Goal: Information Seeking & Learning: Find contact information

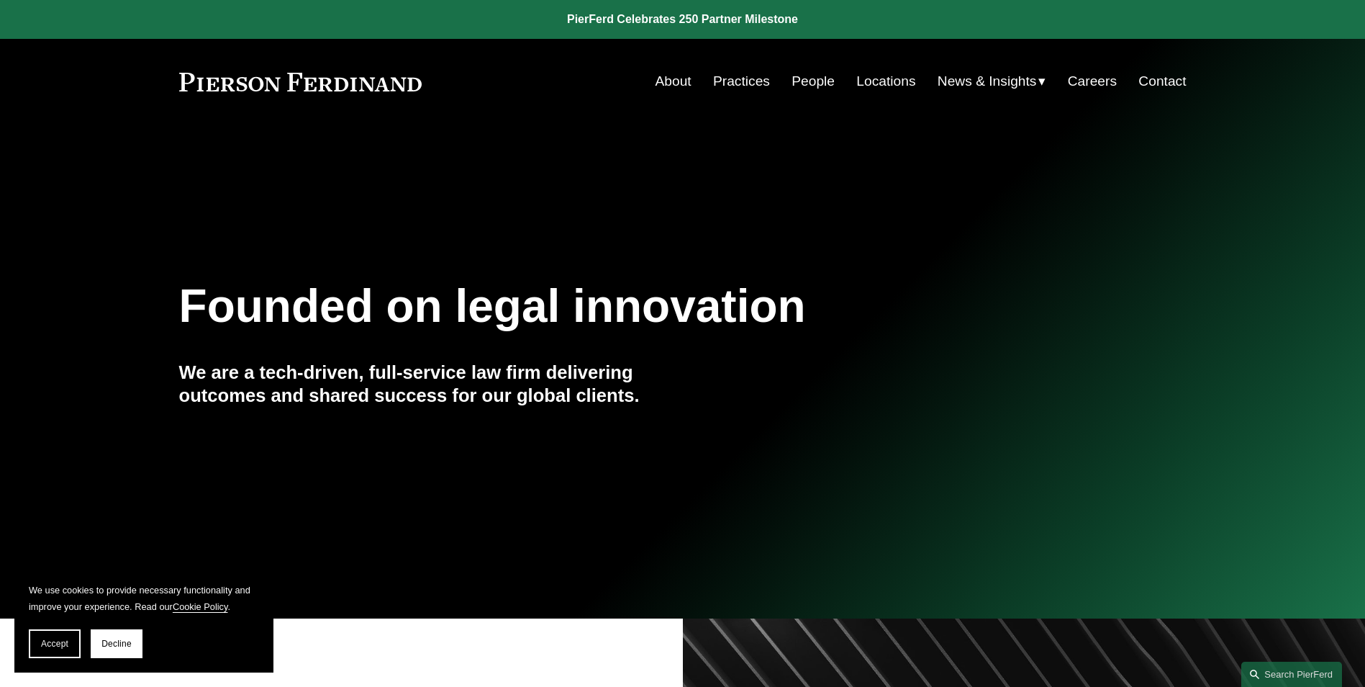
click at [731, 78] on link "Practices" at bounding box center [741, 81] width 57 height 27
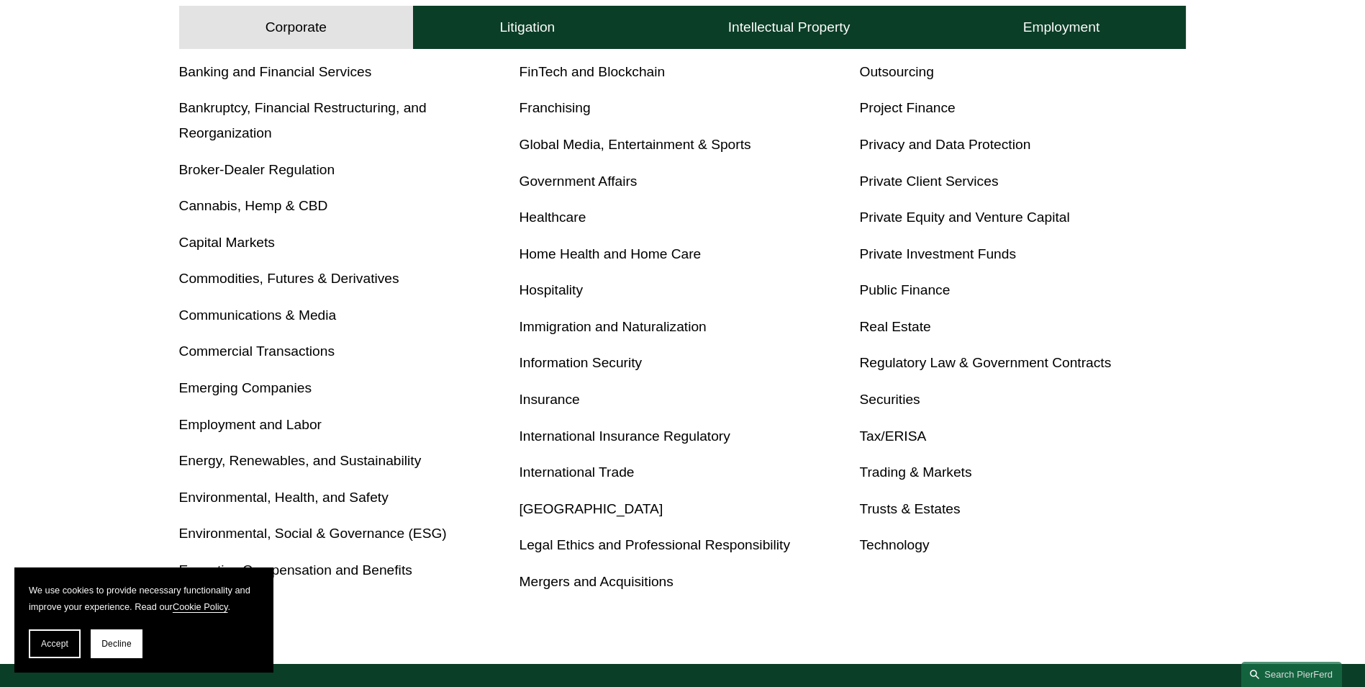
scroll to position [648, 0]
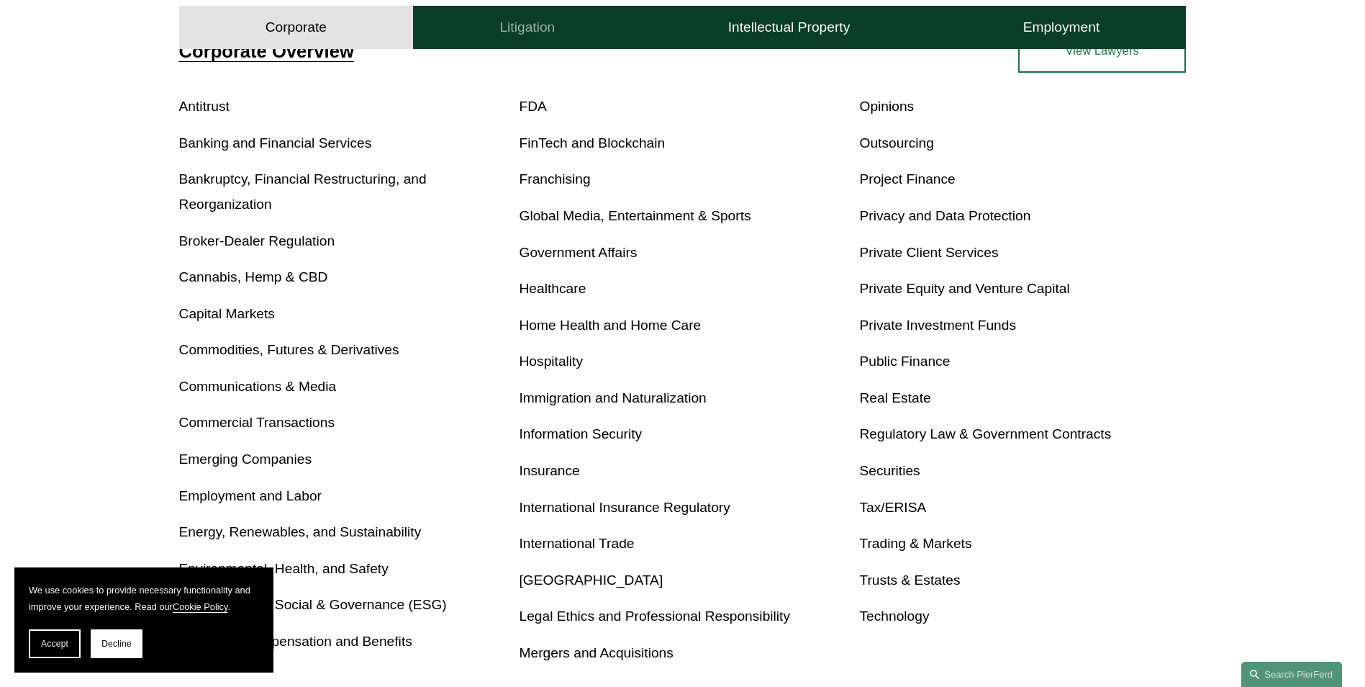
click at [546, 37] on button "Litigation" at bounding box center [527, 27] width 228 height 43
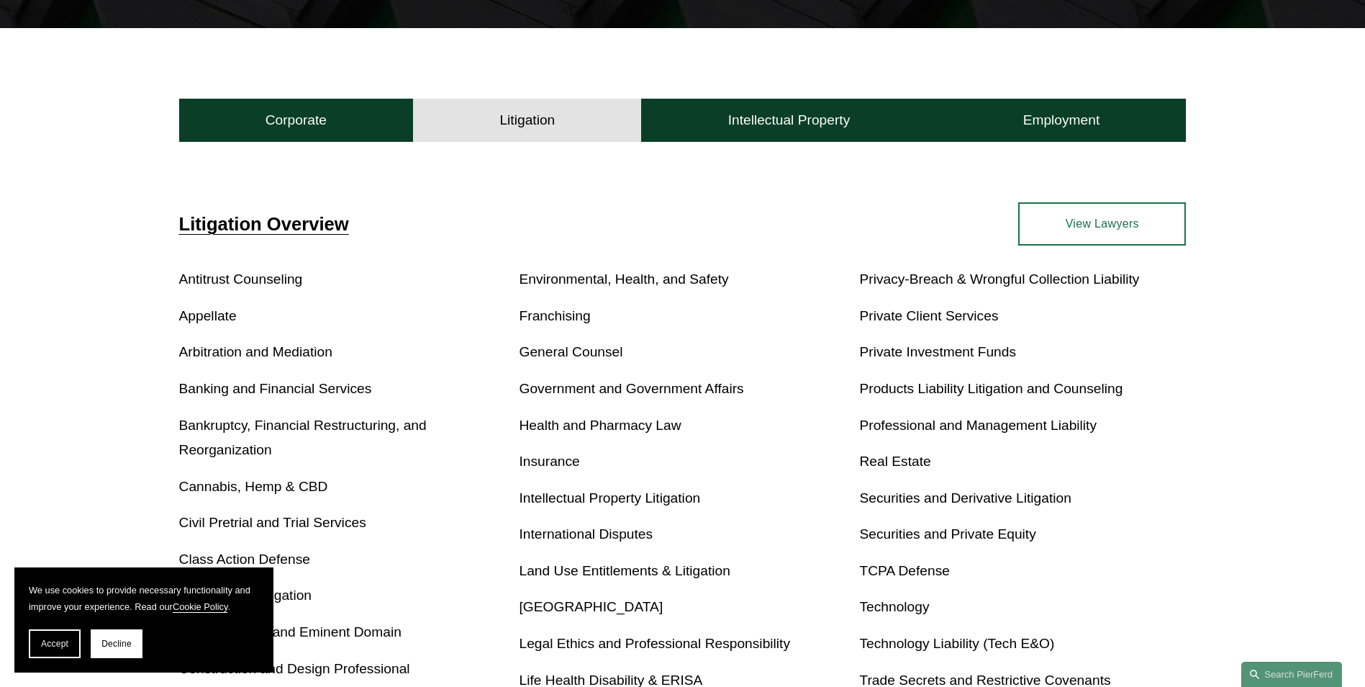
scroll to position [389, 0]
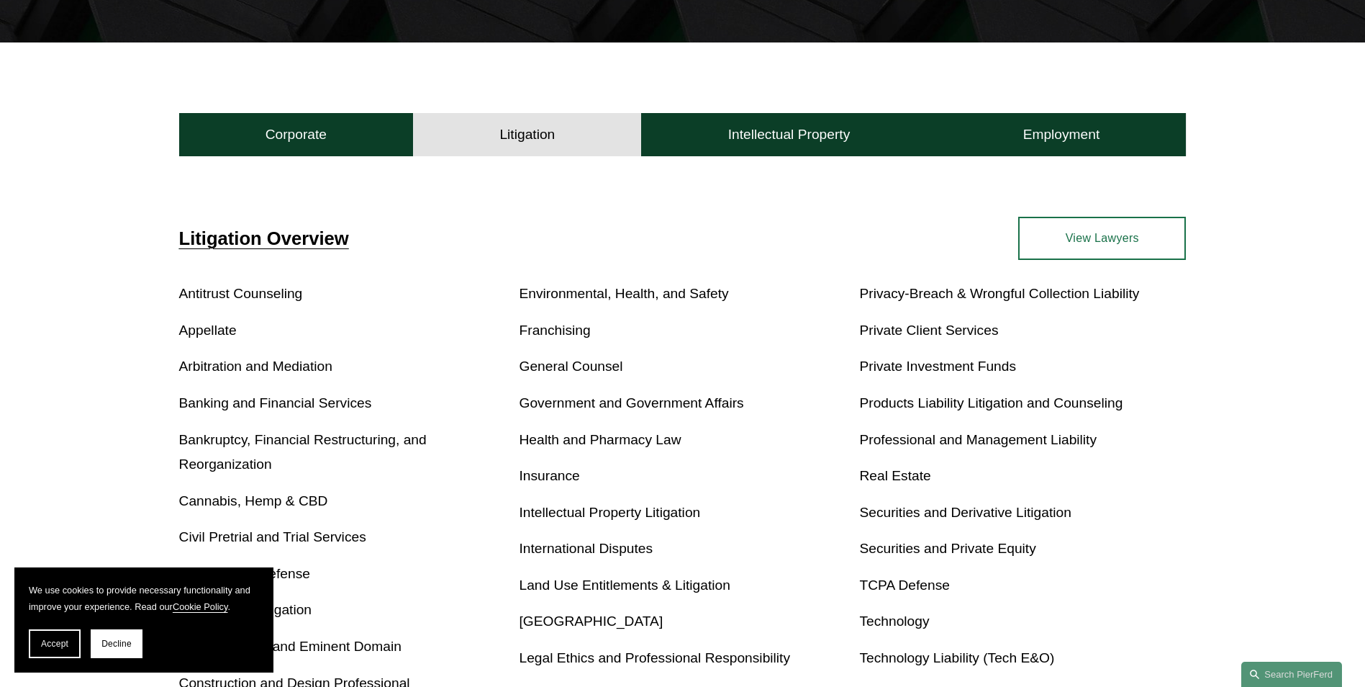
click at [196, 334] on link "Appellate" at bounding box center [208, 329] width 58 height 15
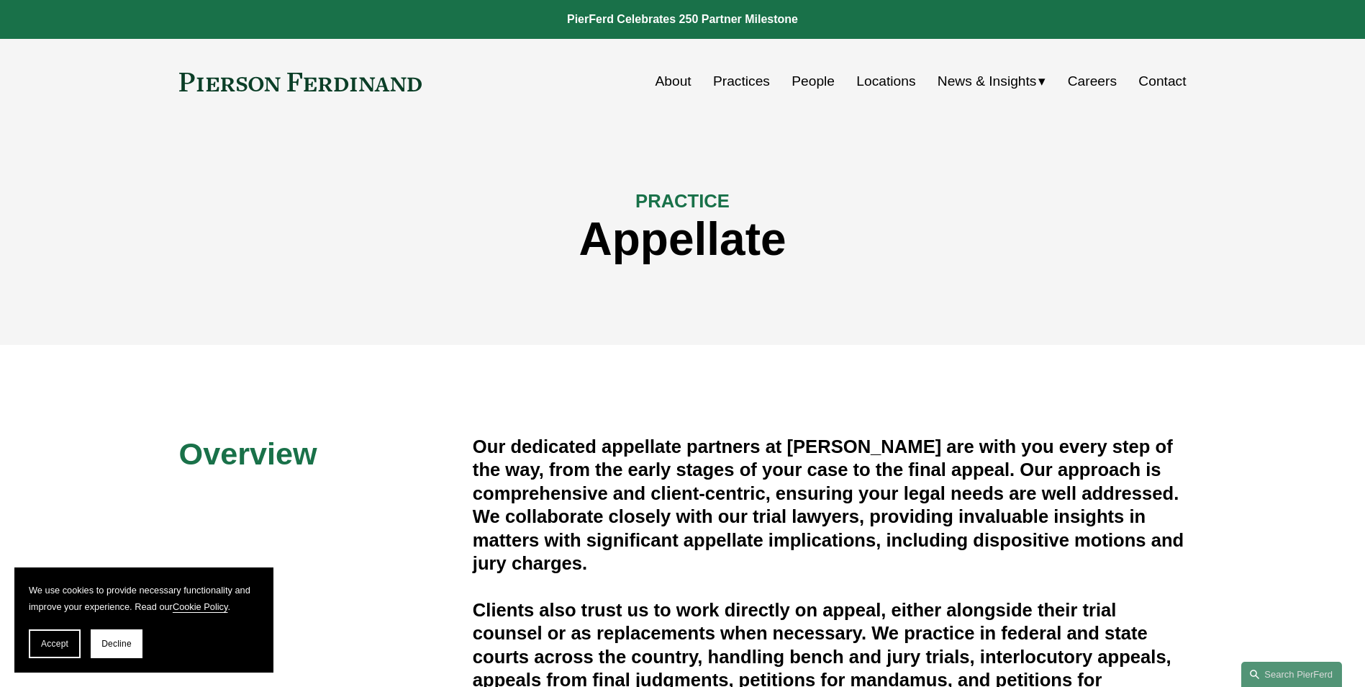
click at [806, 78] on link "People" at bounding box center [813, 81] width 43 height 27
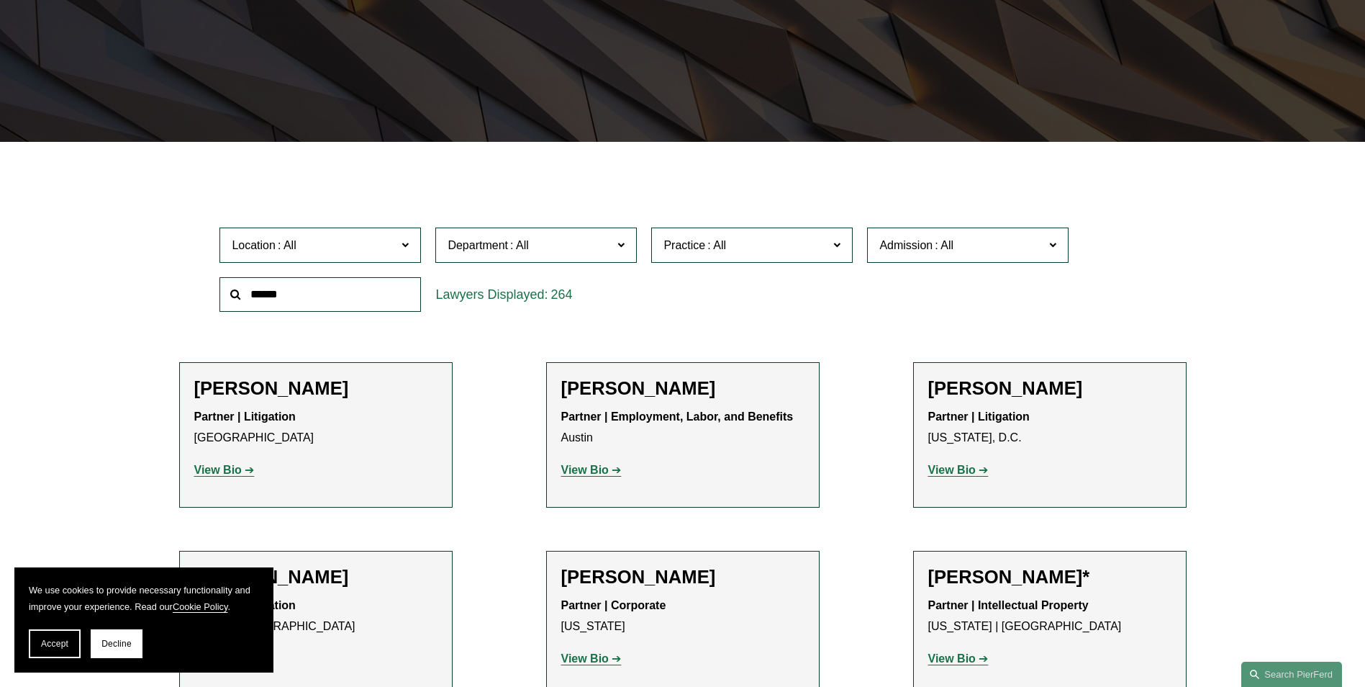
scroll to position [360, 0]
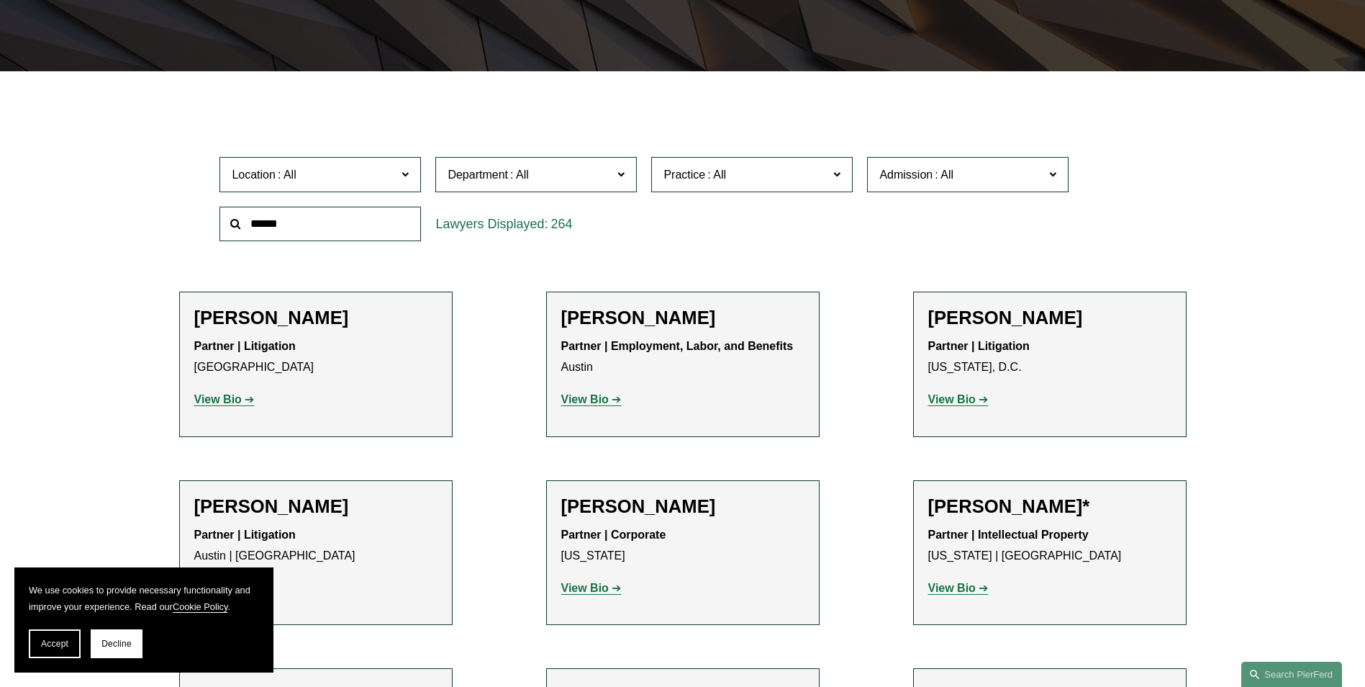
click at [623, 172] on span at bounding box center [621, 173] width 7 height 19
click at [810, 181] on span "Practice" at bounding box center [746, 174] width 165 height 19
click at [0, 0] on link "Appellate" at bounding box center [0, 0] width 0 height 0
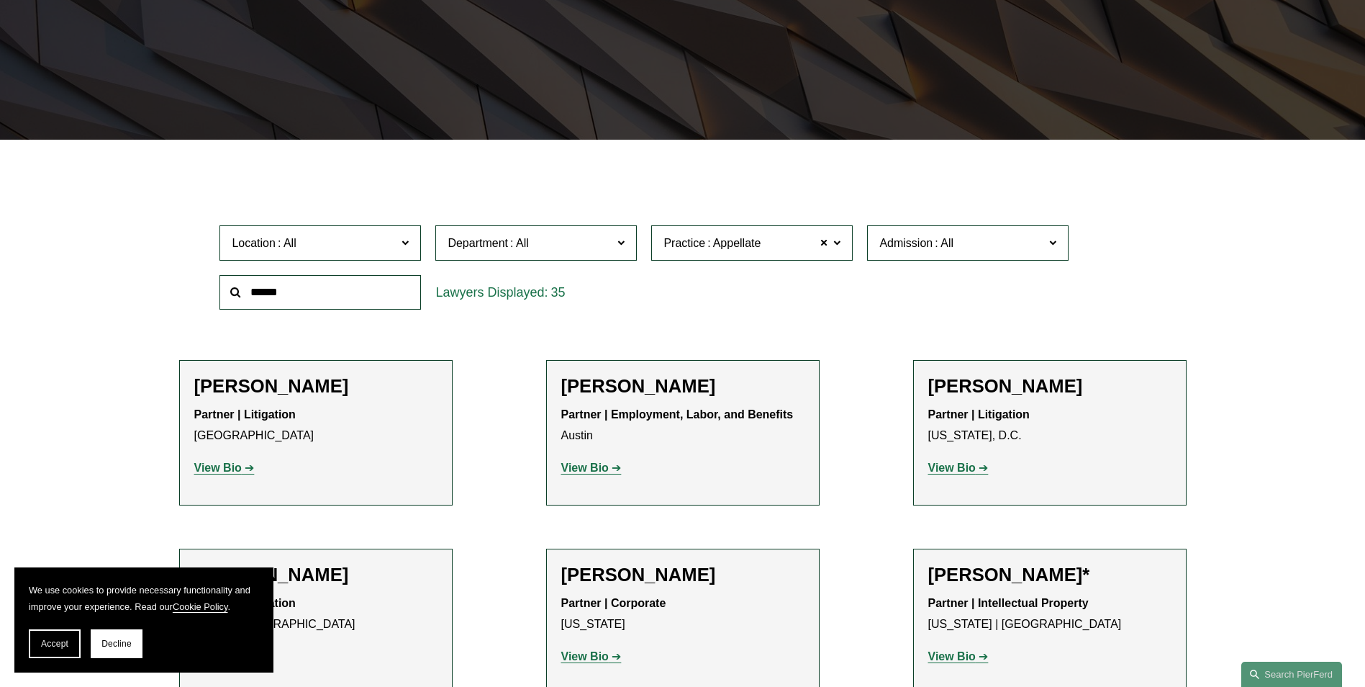
scroll to position [287, 0]
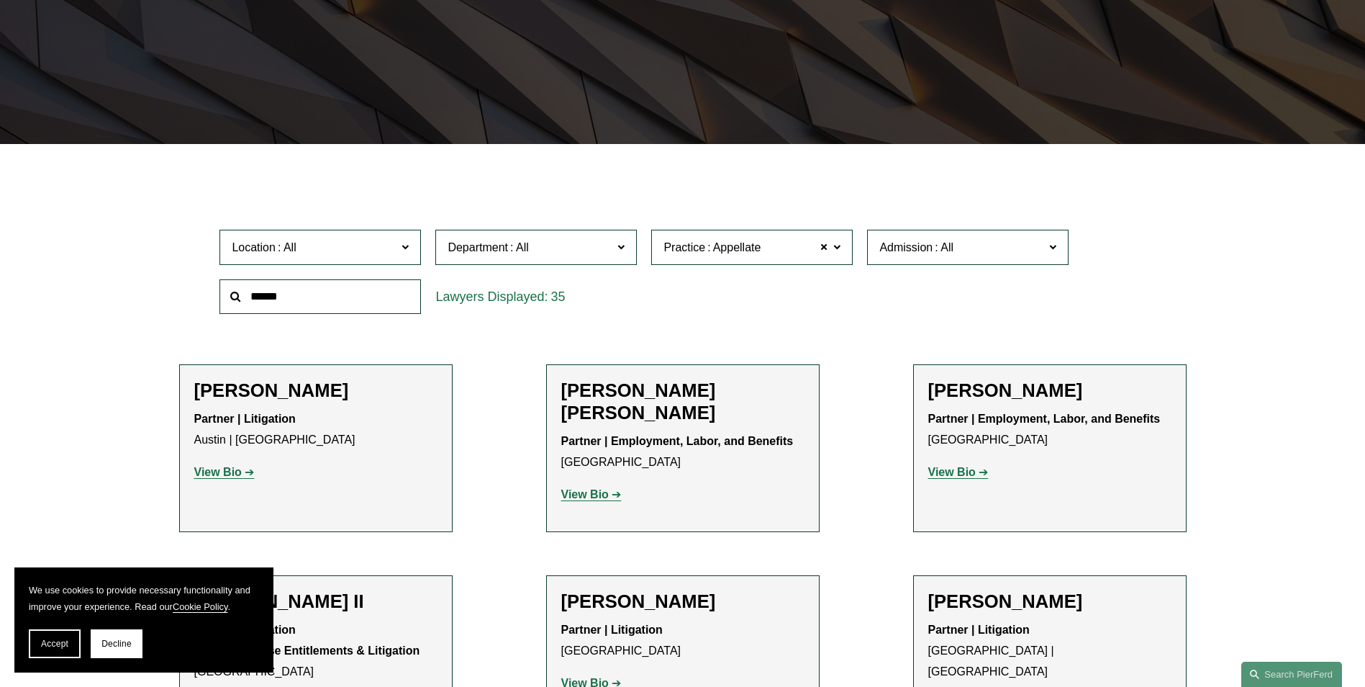
click at [405, 249] on span at bounding box center [405, 246] width 7 height 19
click at [0, 0] on link "Miami" at bounding box center [0, 0] width 0 height 0
